Goal: Transaction & Acquisition: Download file/media

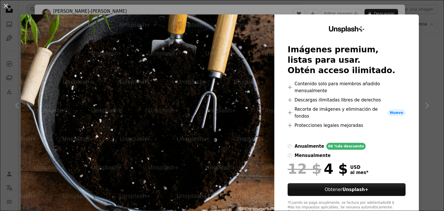
scroll to position [671, 0]
click at [425, 84] on div "An X shape Unsplash+ Imágenes premium, listas para usar. Obtén acceso ilimitado…" at bounding box center [222, 105] width 444 height 211
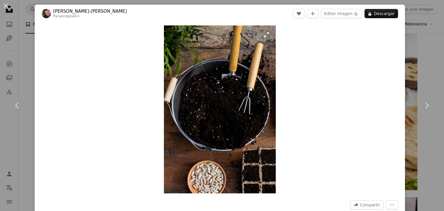
click at [263, 35] on img "Ampliar en esta imagen" at bounding box center [220, 109] width 112 height 168
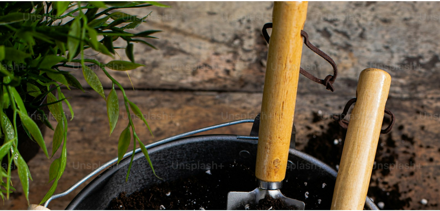
scroll to position [221, 0]
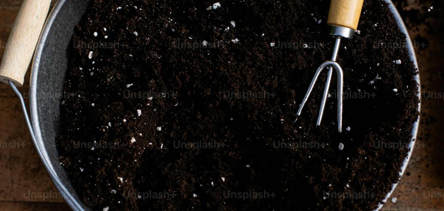
click at [274, 44] on img "Reducir el zoom en esta imagen" at bounding box center [222, 111] width 445 height 667
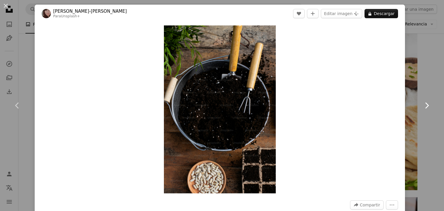
click at [422, 81] on link "Chevron right" at bounding box center [426, 106] width 35 height 56
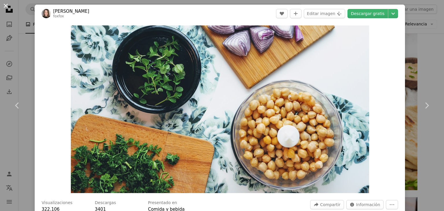
click at [5, 7] on button "An X shape" at bounding box center [5, 5] width 7 height 7
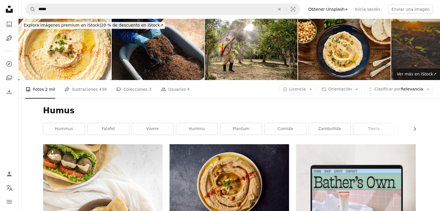
click at [424, 43] on img at bounding box center [437, 50] width 93 height 62
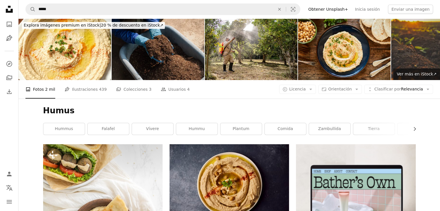
click at [156, 34] on img at bounding box center [158, 50] width 93 height 62
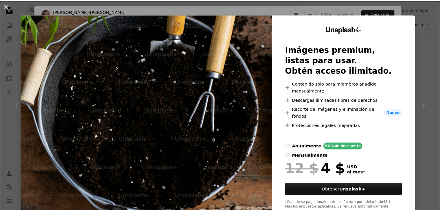
scroll to position [666, 0]
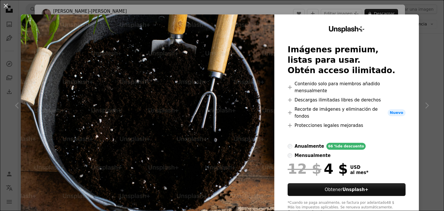
click at [423, 70] on div "An X shape Unsplash+ Imágenes premium, listas para usar. Obtén acceso ilimitado…" at bounding box center [222, 105] width 444 height 211
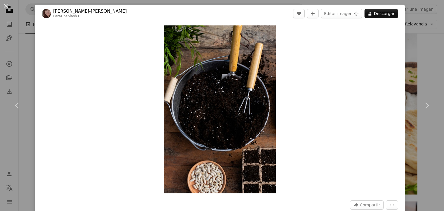
click at [414, 33] on div "An X shape Chevron left Chevron right Anna Jakutajc-Wojtalik Para Unsplash+ A h…" at bounding box center [222, 105] width 444 height 211
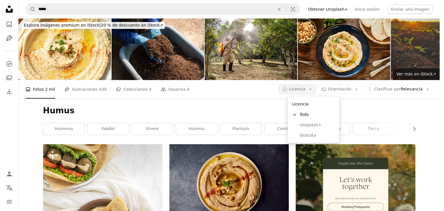
click at [313, 88] on icon "Arrow down" at bounding box center [310, 89] width 5 height 5
click at [324, 133] on span "Gratuita" at bounding box center [317, 136] width 35 height 6
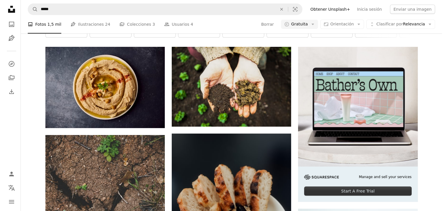
scroll to position [103, 0]
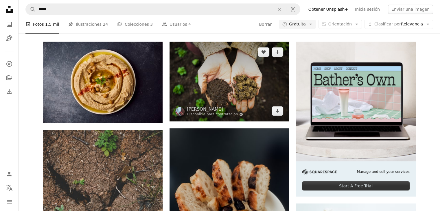
click at [267, 80] on img at bounding box center [228, 82] width 119 height 80
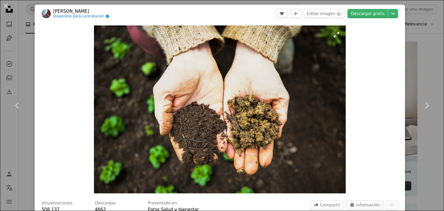
click at [334, 36] on img "Ampliar en esta imagen" at bounding box center [220, 109] width 252 height 168
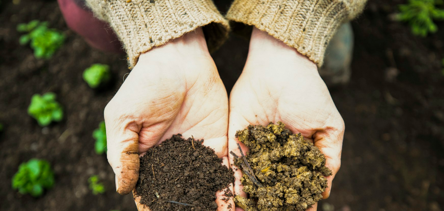
scroll to position [40, 0]
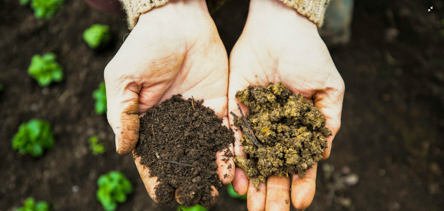
click at [326, 73] on img "Reducir el zoom en esta imagen" at bounding box center [222, 108] width 445 height 296
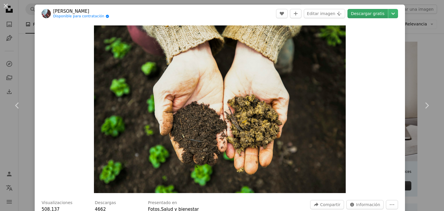
drag, startPoint x: 370, startPoint y: 15, endPoint x: 378, endPoint y: 15, distance: 7.5
click at [378, 15] on link "Descargar gratis" at bounding box center [368, 13] width 40 height 9
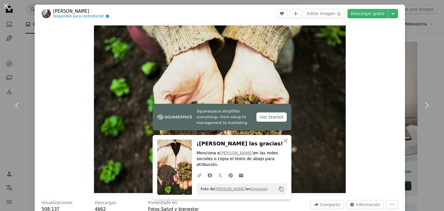
click at [362, 103] on div "Zoom in" at bounding box center [220, 109] width 370 height 173
